Goal: Transaction & Acquisition: Purchase product/service

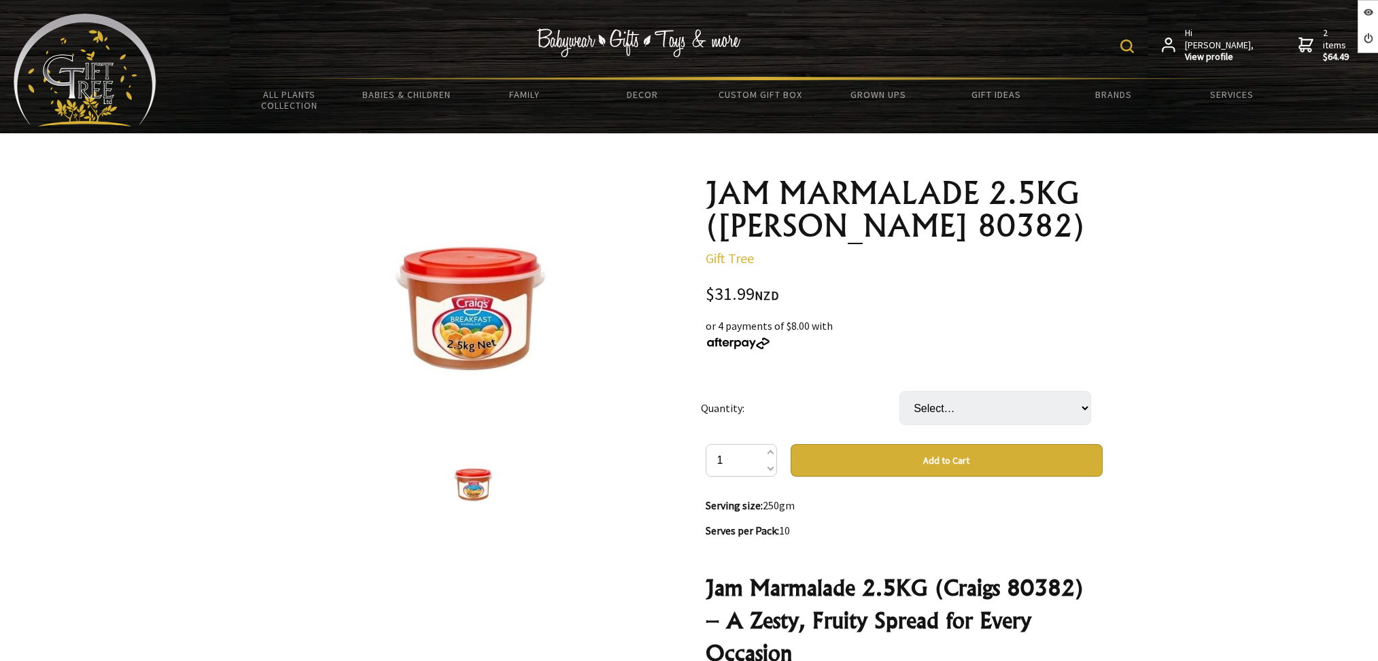
click at [1001, 413] on select "Select… 1 PAI 1 CTN (3 PAI) (+ $63.98)" at bounding box center [995, 408] width 192 height 34
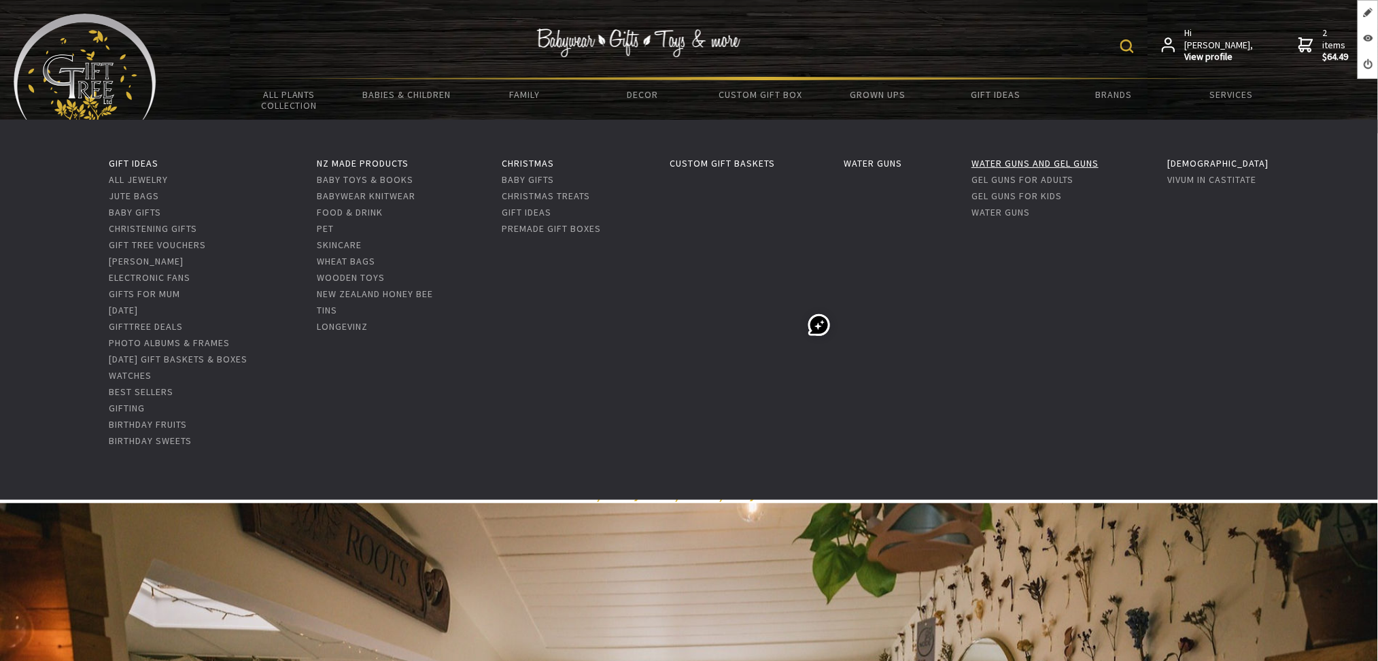
click at [1049, 157] on link "Water Guns and Gel Guns" at bounding box center [1035, 163] width 127 height 12
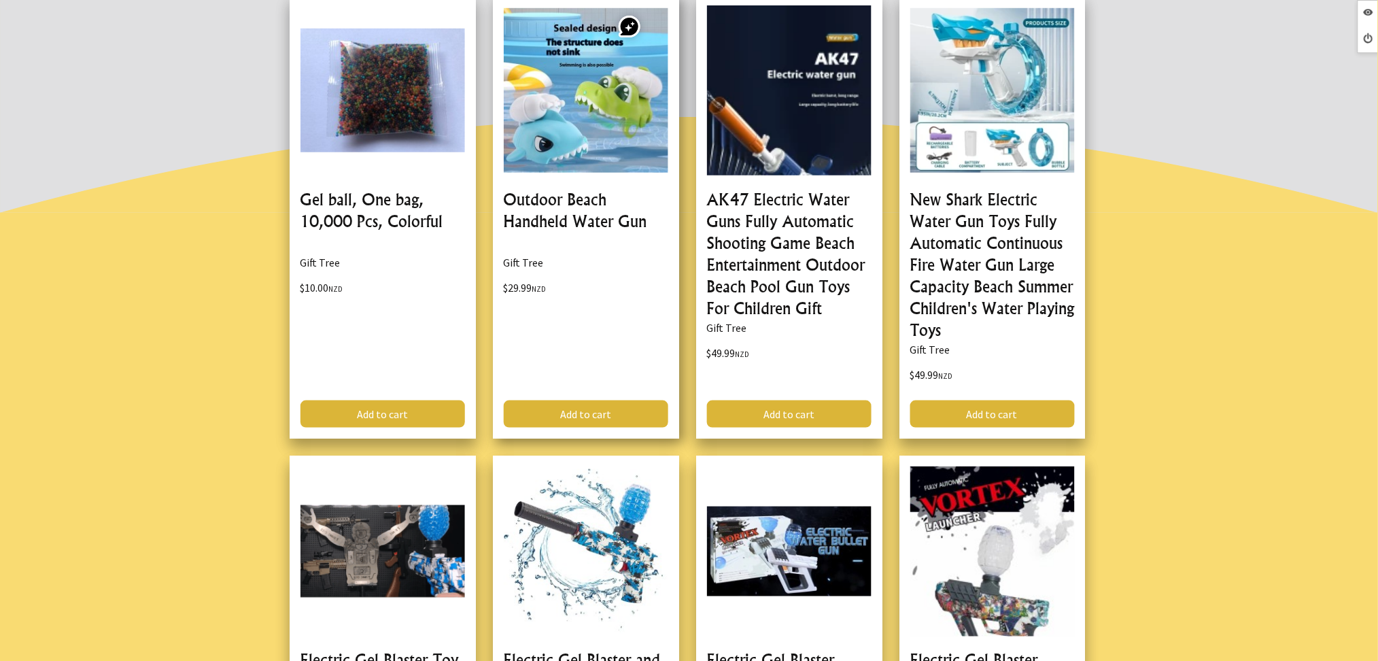
scroll to position [362, 0]
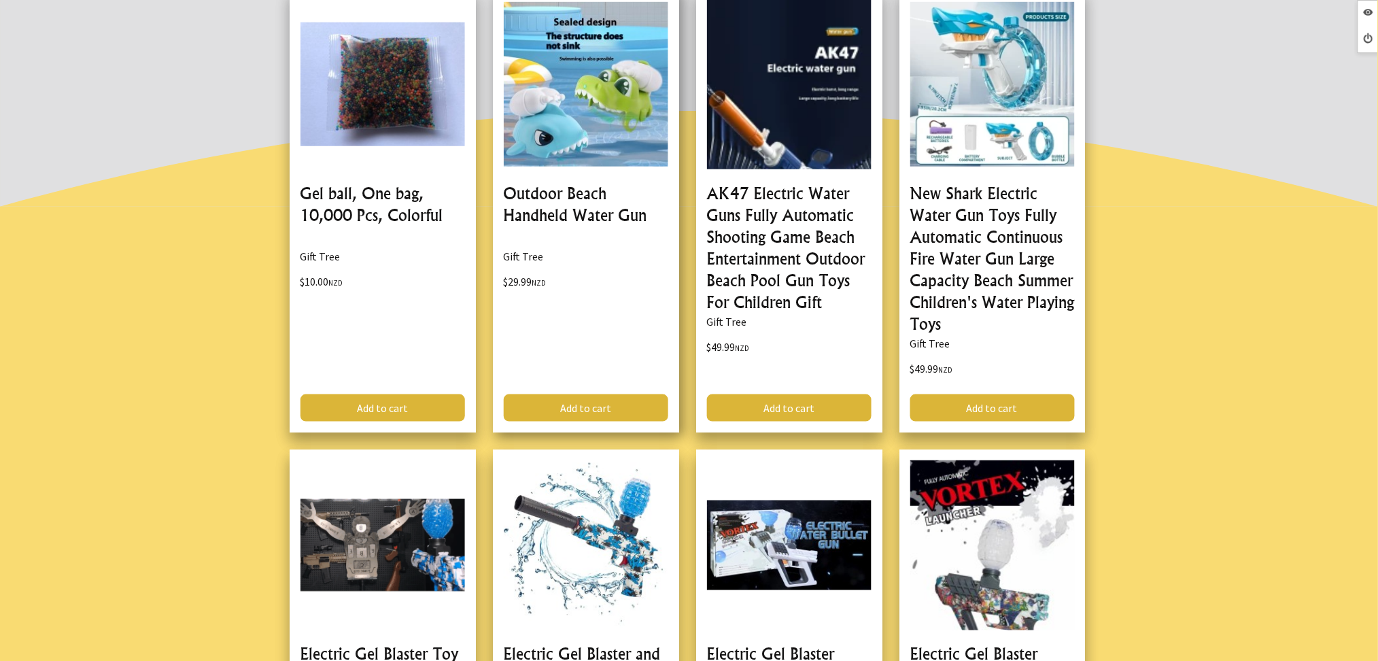
click at [558, 195] on link at bounding box center [586, 210] width 186 height 444
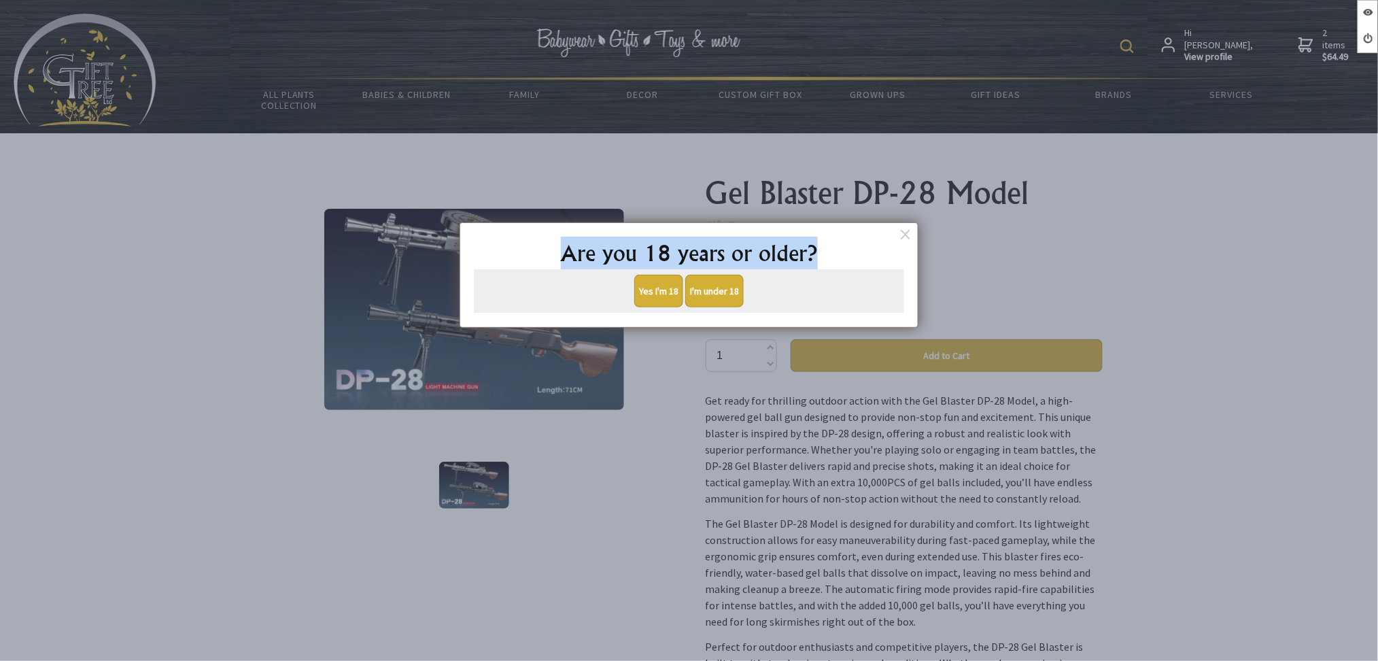
drag, startPoint x: 832, startPoint y: 248, endPoint x: 725, endPoint y: 19, distance: 253.0
click at [538, 253] on h2 "Are you 18 years or older?" at bounding box center [689, 253] width 430 height 33
click at [824, 233] on dialogbox "Are you 18 years or older? Yes I'm 18 I'm under 18" at bounding box center [689, 274] width 459 height 105
drag, startPoint x: 822, startPoint y: 250, endPoint x: 777, endPoint y: 43, distance: 211.5
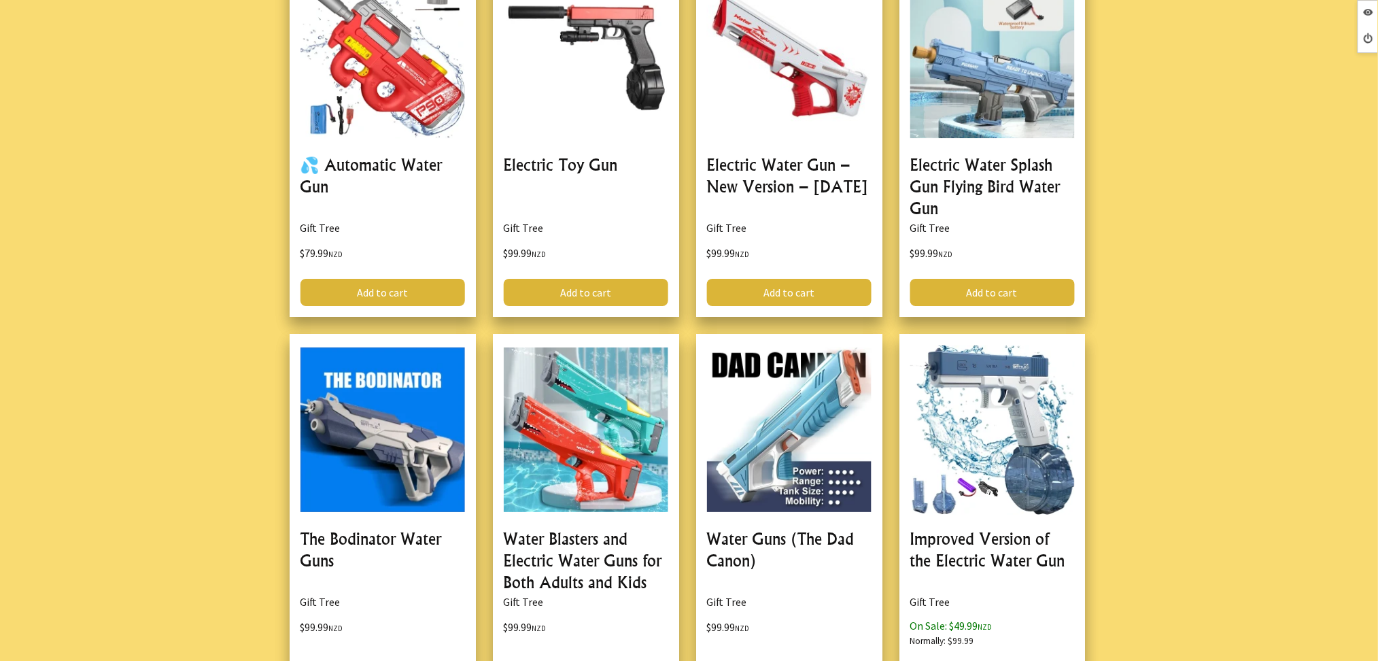
scroll to position [1994, 0]
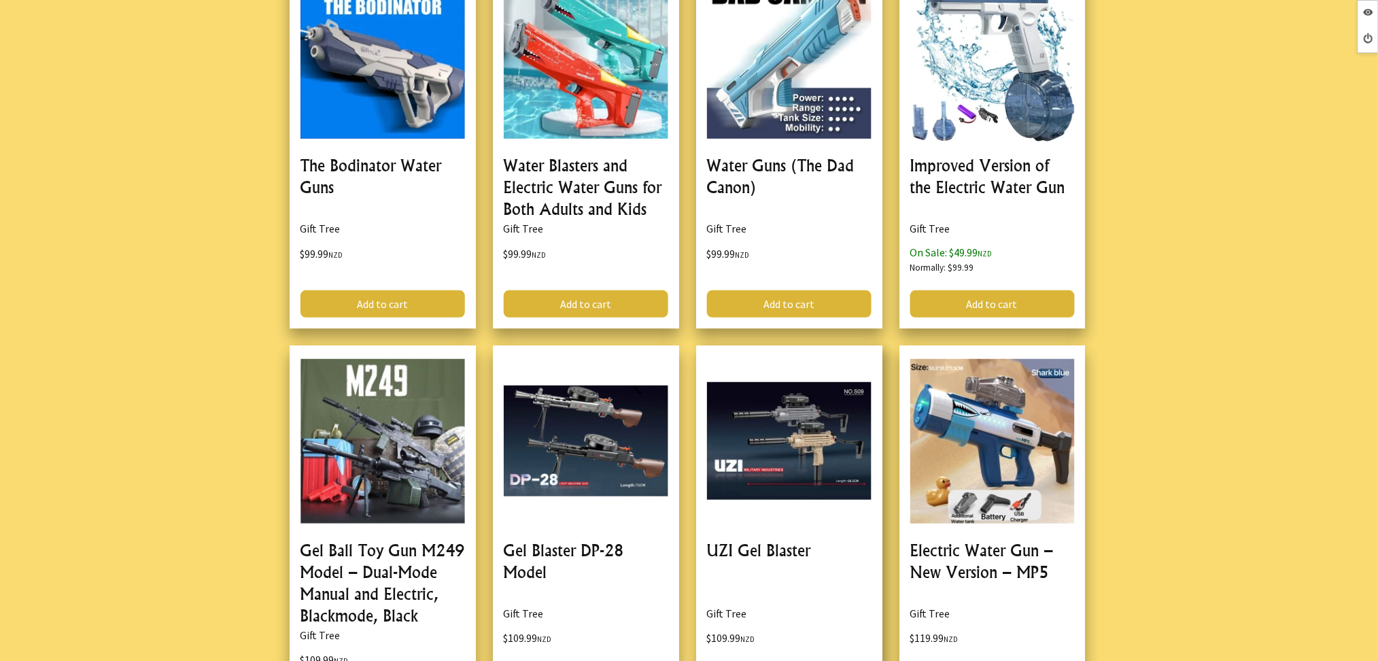
click at [744, 528] on link at bounding box center [789, 534] width 186 height 379
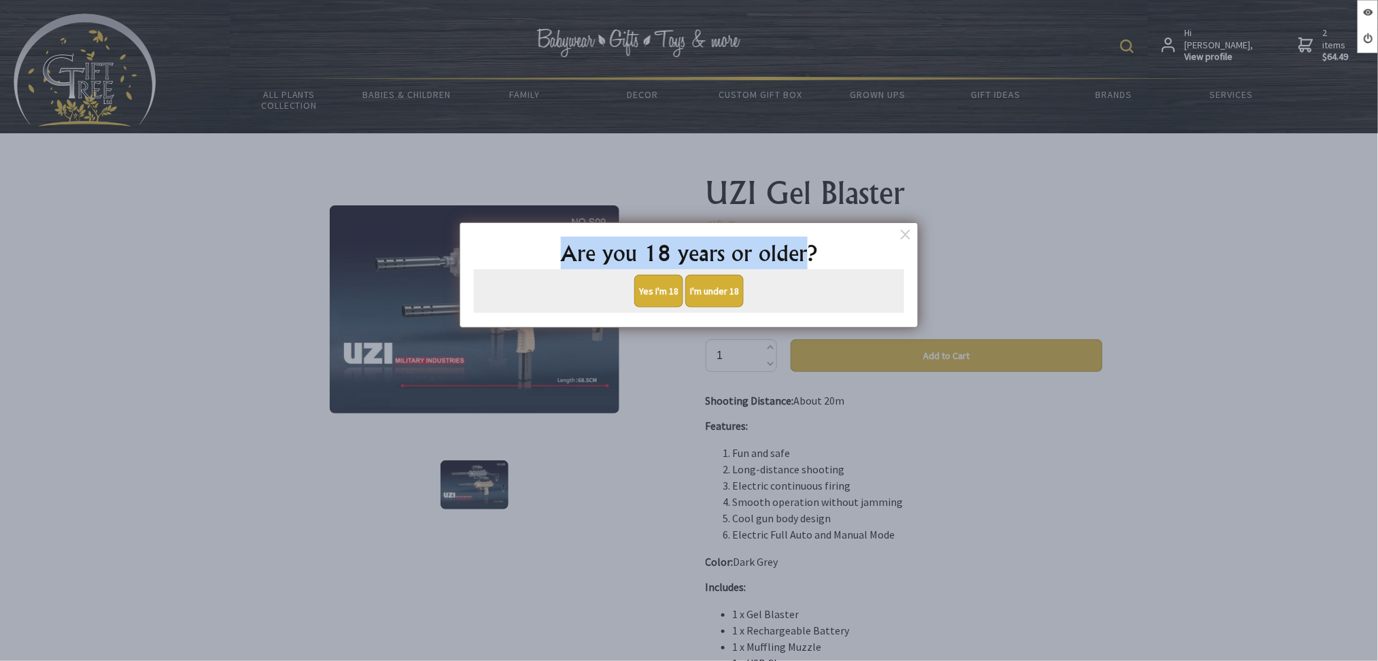
drag, startPoint x: 779, startPoint y: 252, endPoint x: 642, endPoint y: 254, distance: 137.4
click at [564, 254] on h2 "Are you 18 years or older?" at bounding box center [689, 253] width 430 height 33
drag, startPoint x: 821, startPoint y: 240, endPoint x: 509, endPoint y: 241, distance: 312.1
click at [509, 241] on h2 "Are you 18 years or older?" at bounding box center [689, 253] width 430 height 33
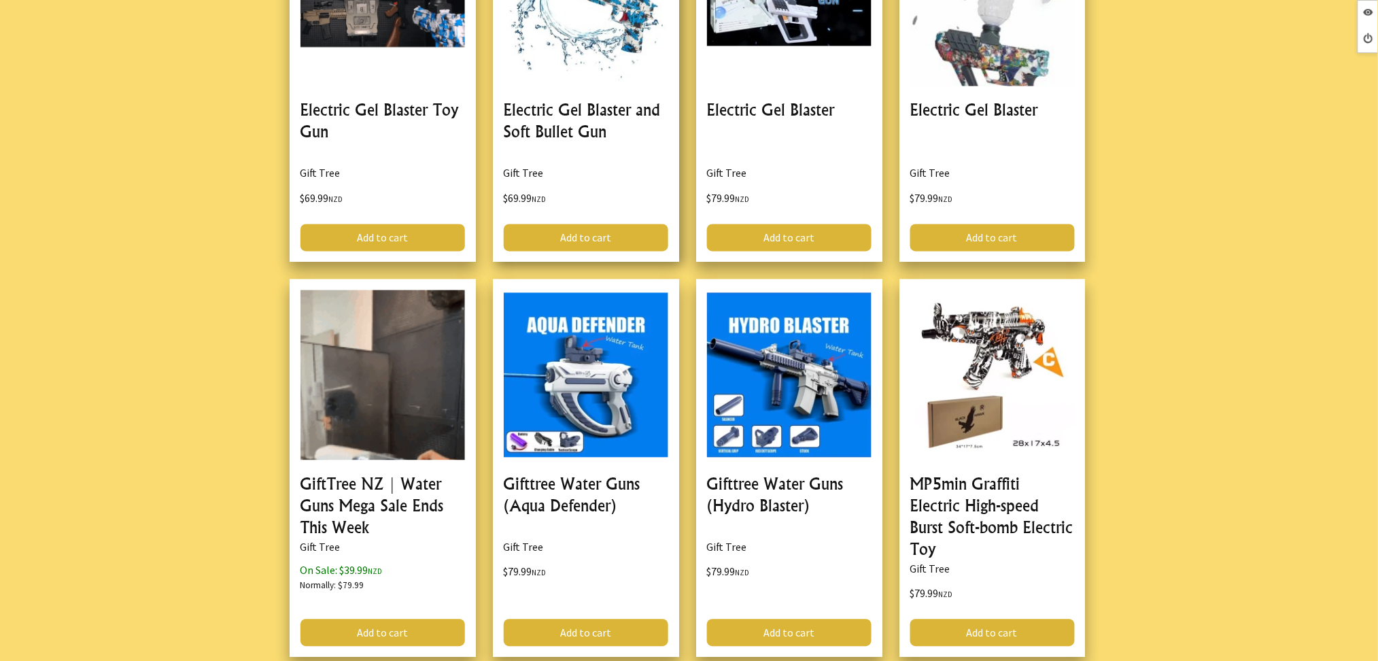
scroll to position [906, 0]
